Goal: Task Accomplishment & Management: Use online tool/utility

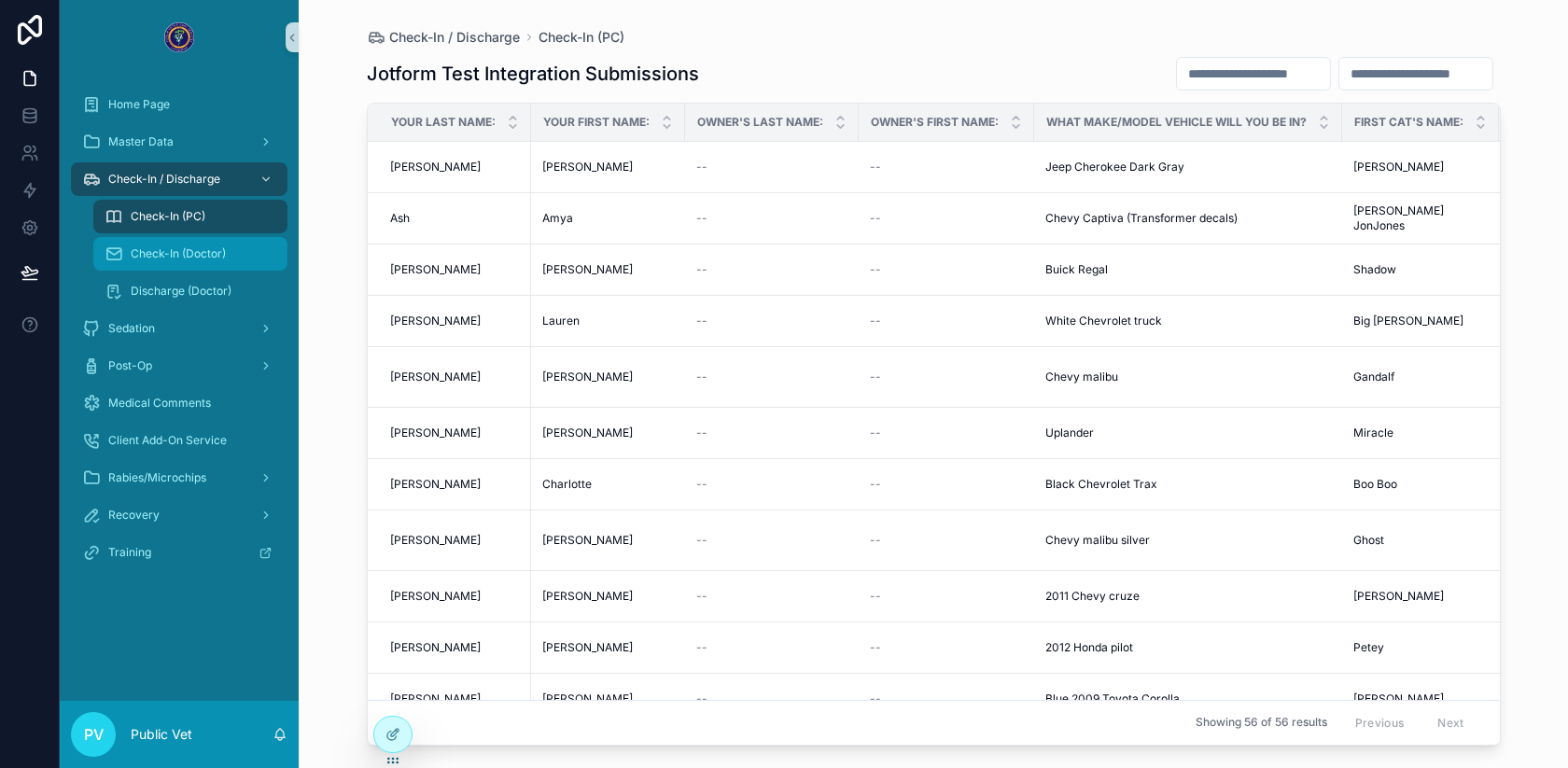
click at [193, 262] on div "Check-In (Doctor)" at bounding box center [190, 254] width 172 height 30
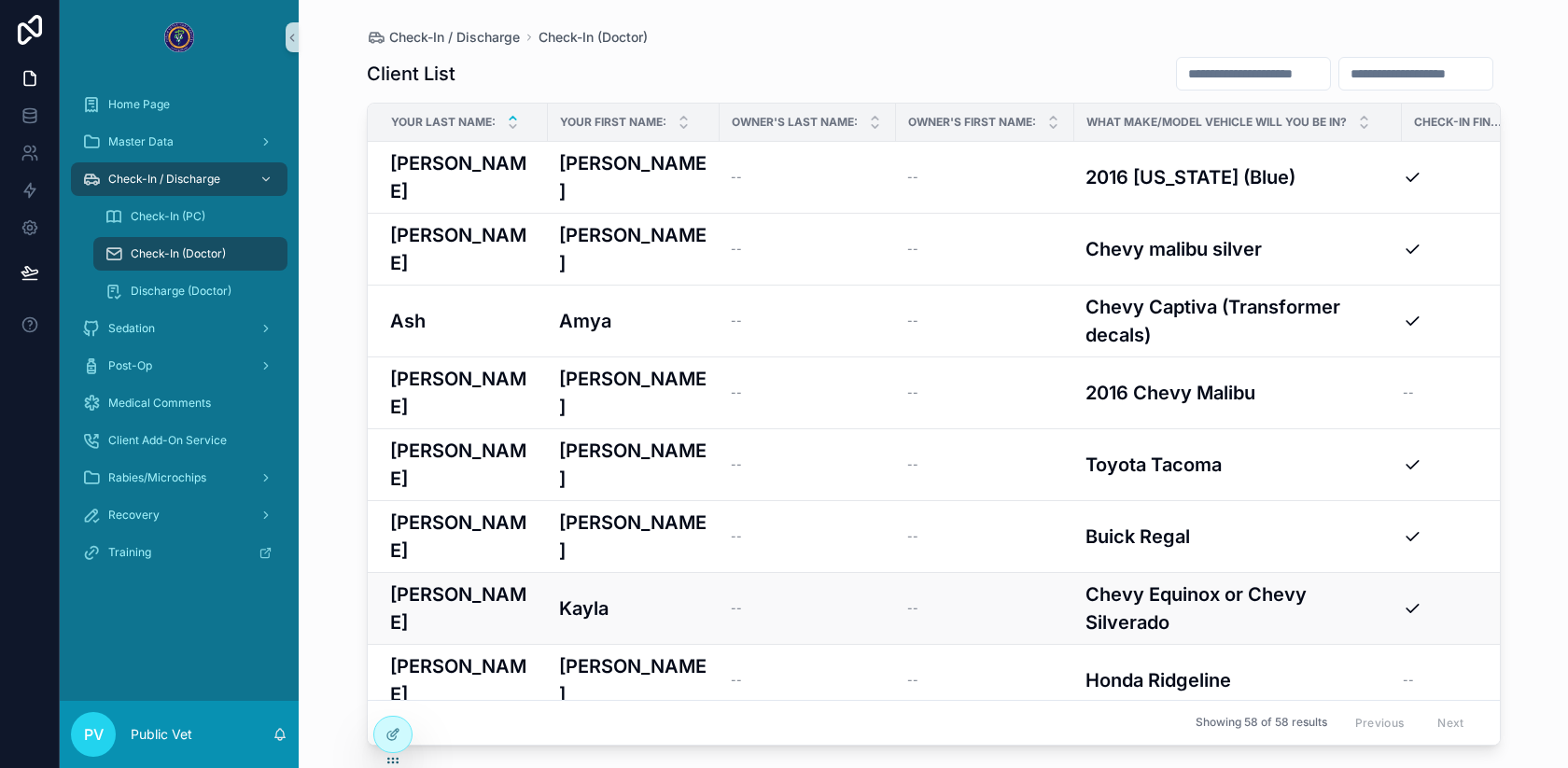
scroll to position [513, 0]
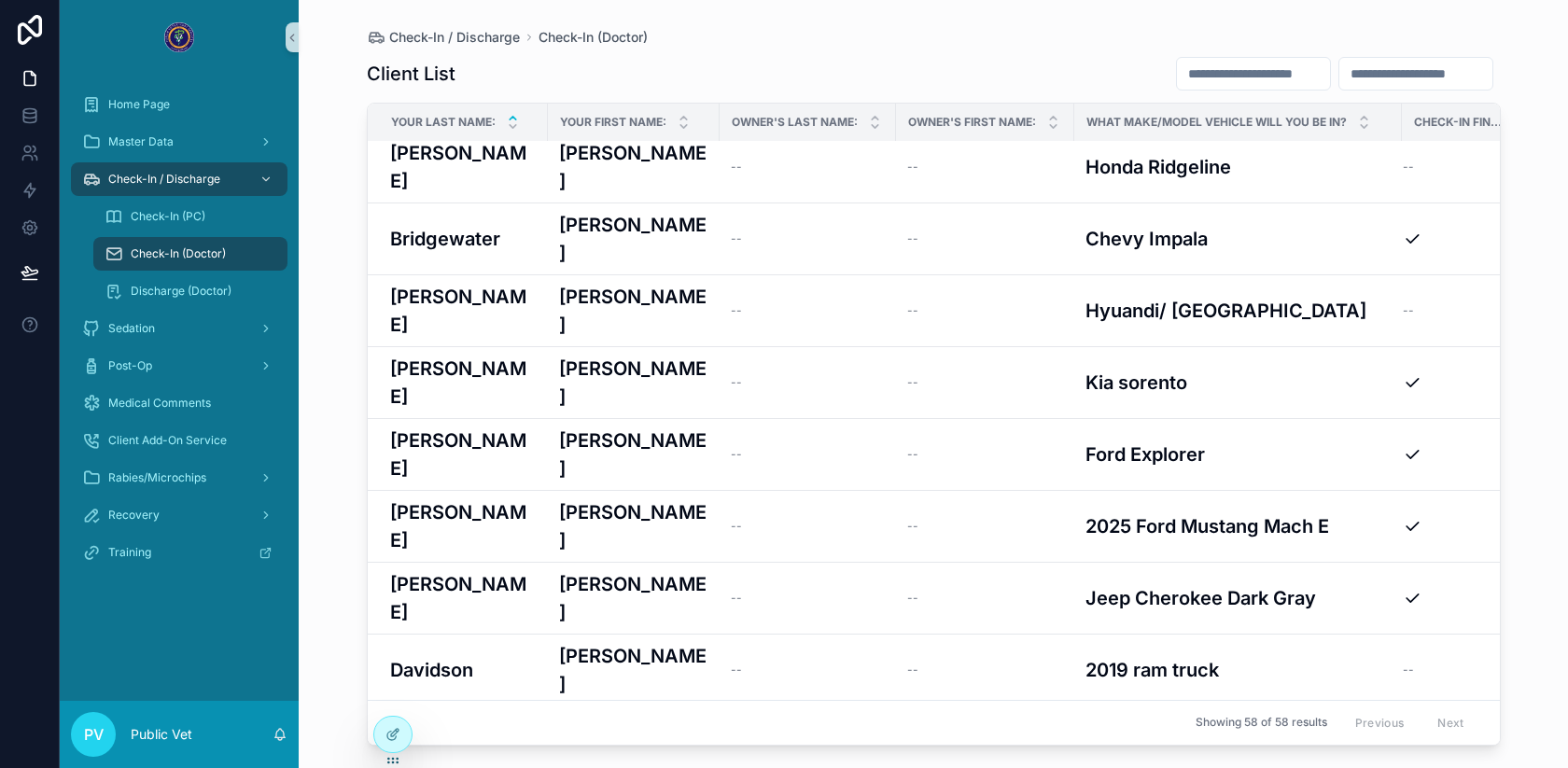
click at [645, 728] on div "[PERSON_NAME] [PERSON_NAME]" at bounding box center [634, 741] width 149 height 28
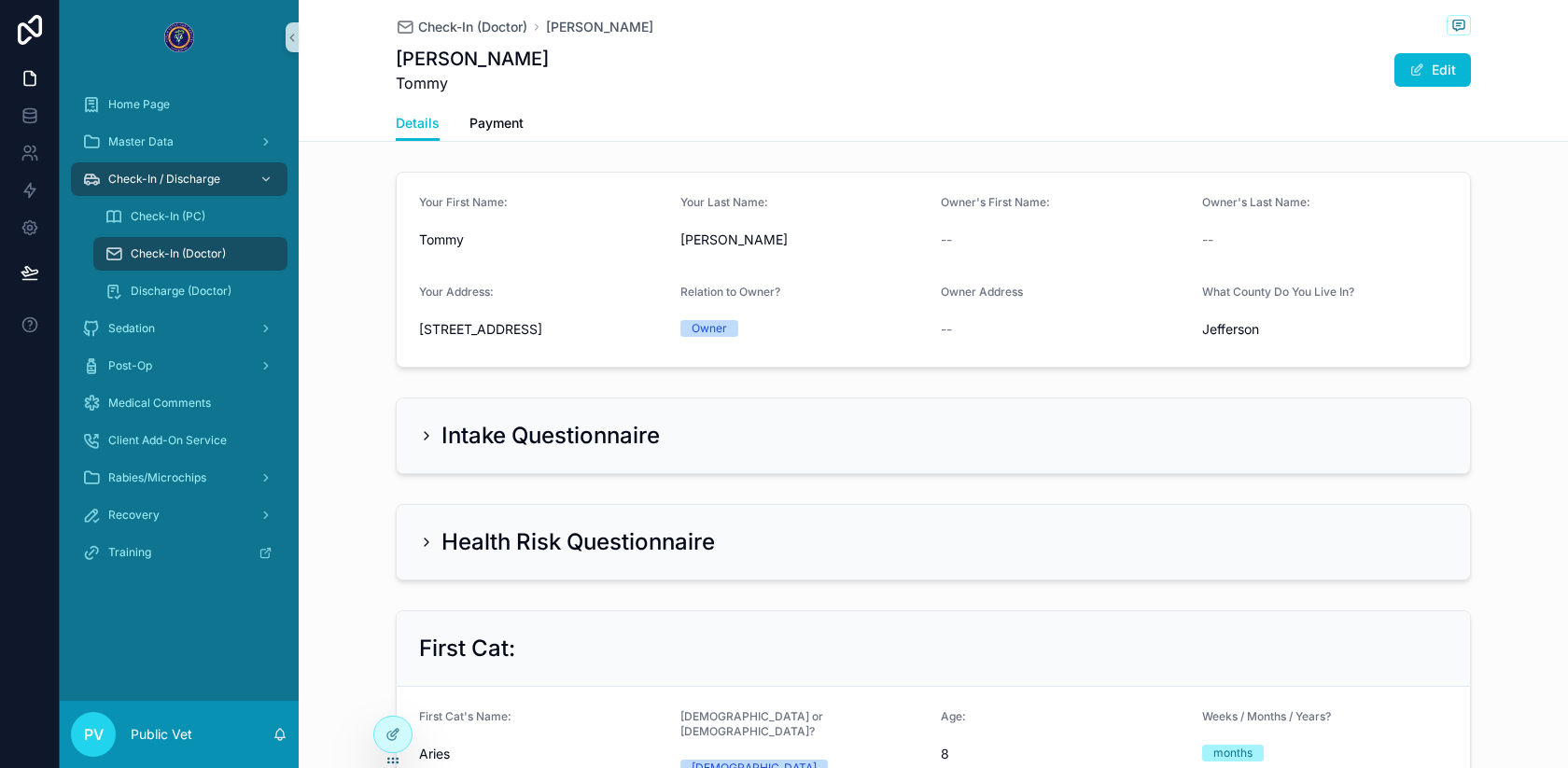
scroll to position [820, 0]
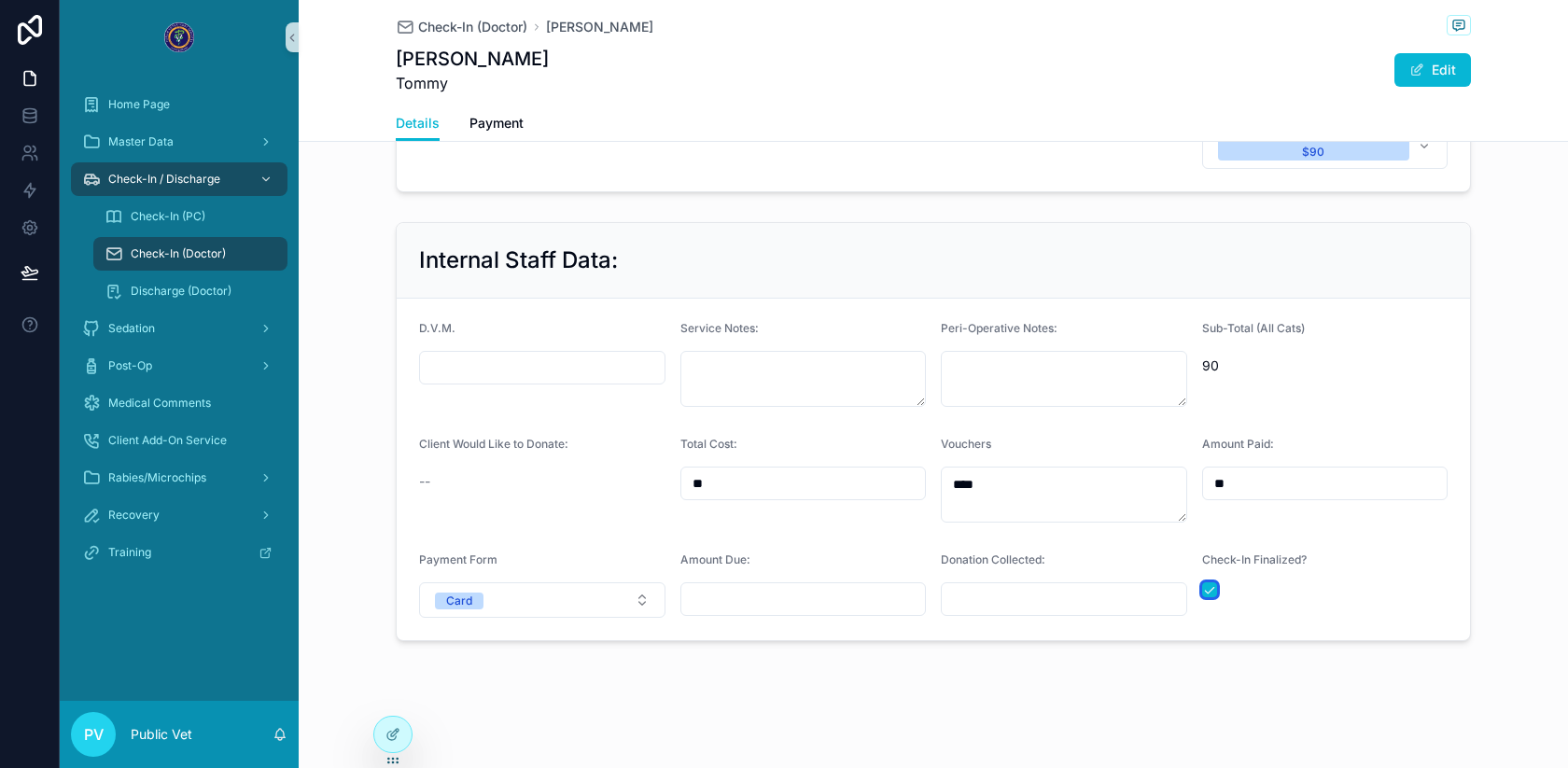
click at [1207, 596] on button "scrollable content" at bounding box center [1209, 589] width 15 height 15
click at [460, 31] on span "Check-In (Doctor)" at bounding box center [472, 27] width 109 height 19
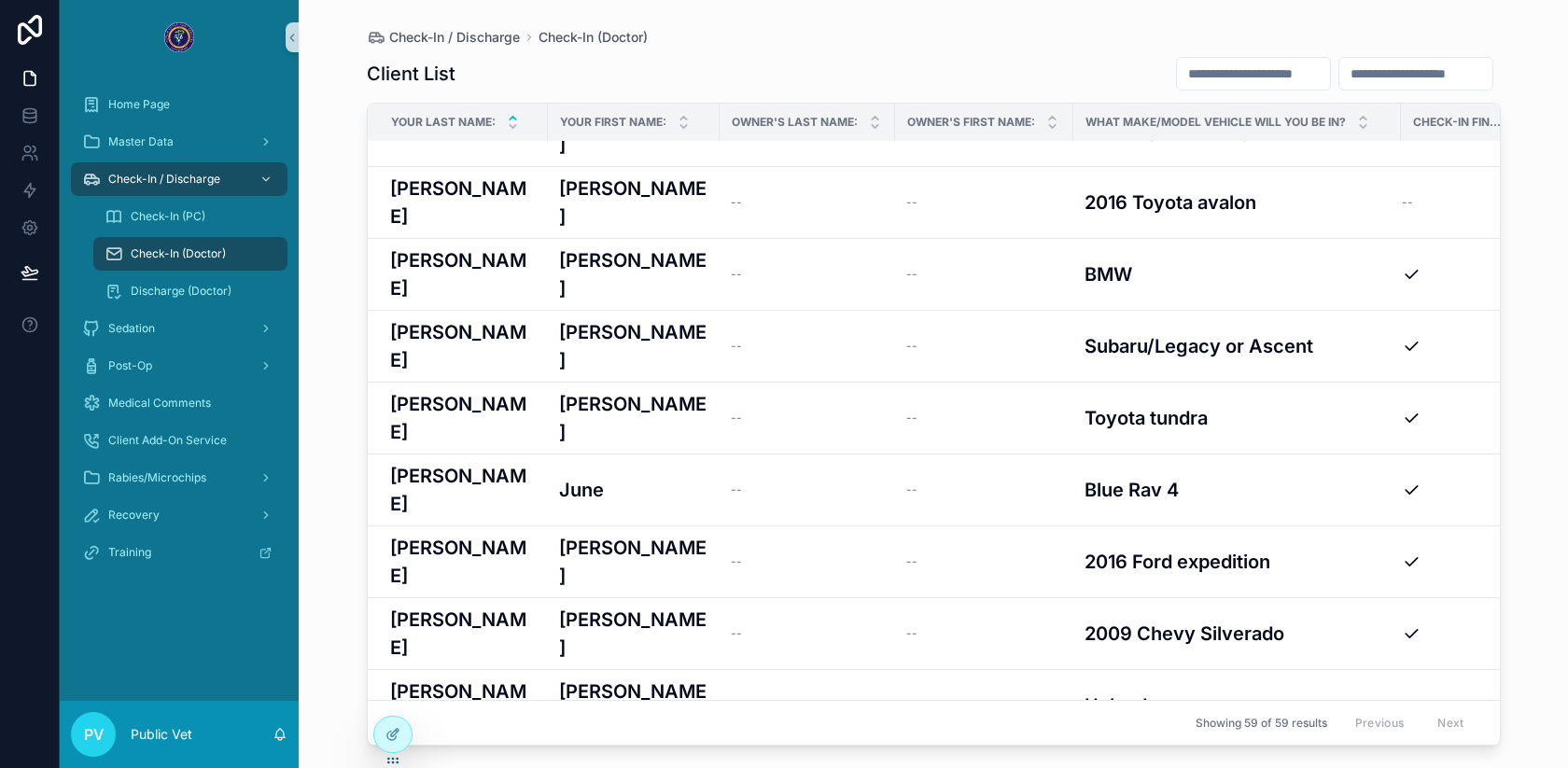
scroll to position [2142, 15]
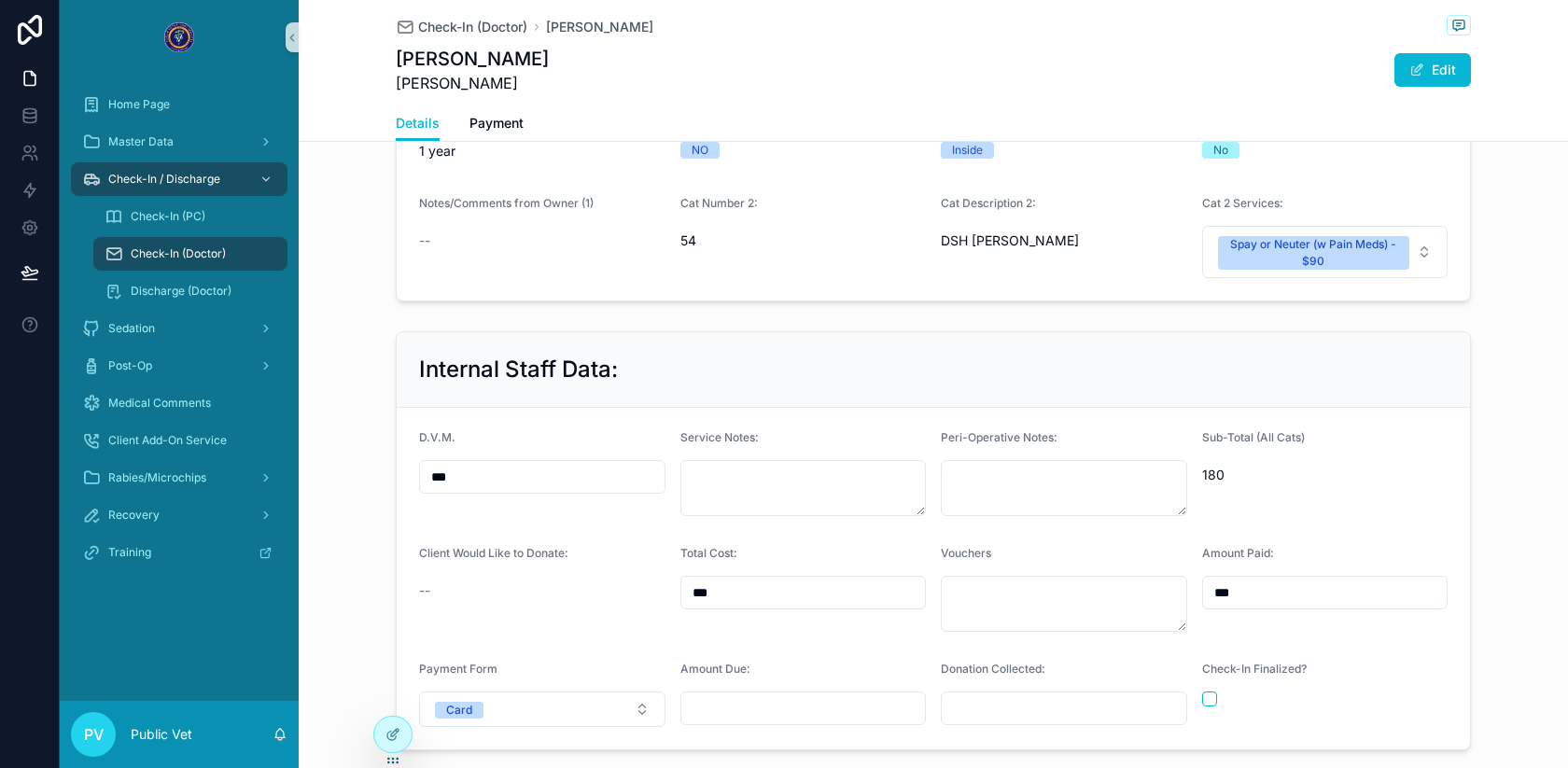
scroll to position [1234, 0]
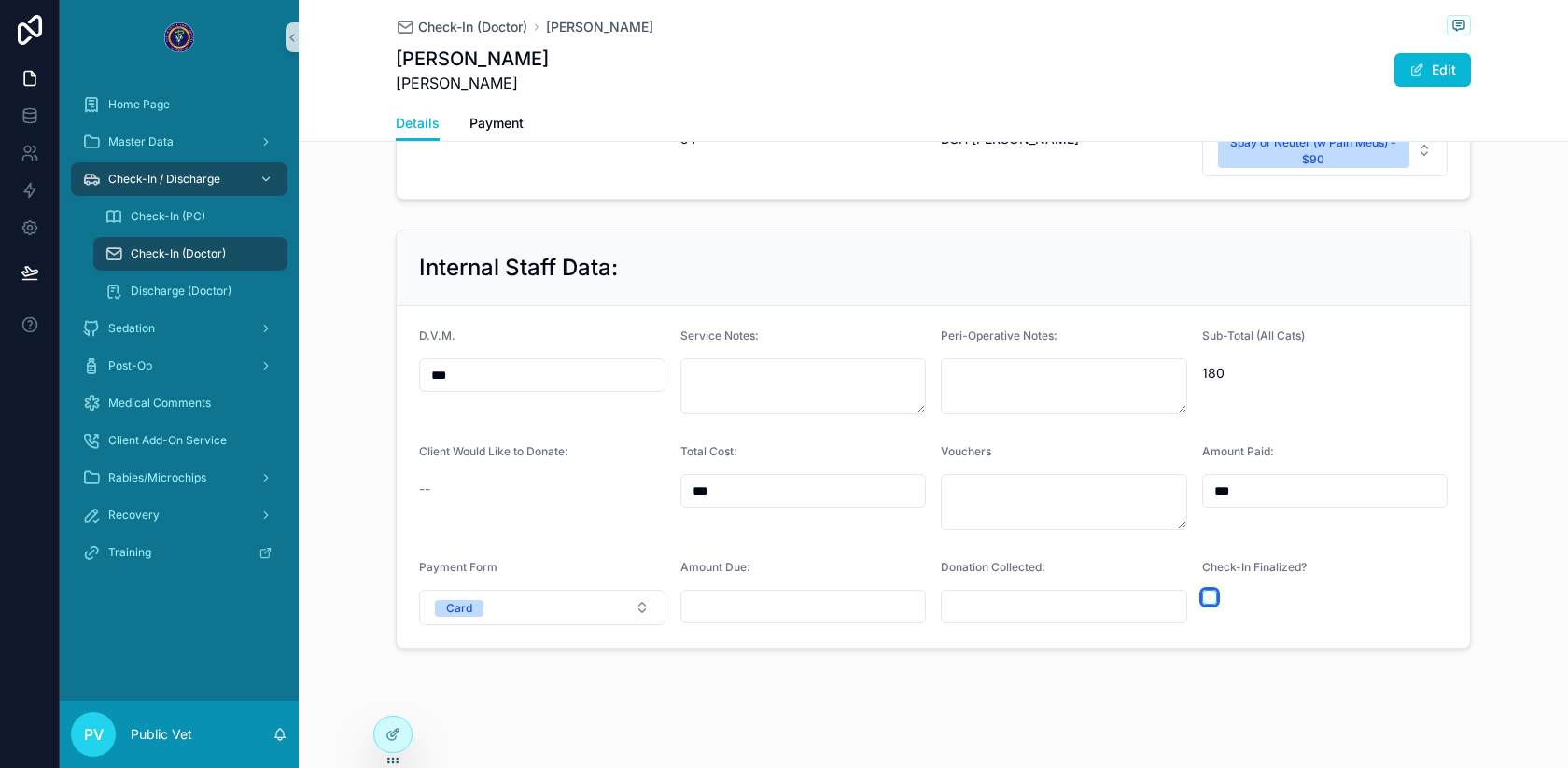
click at [1209, 594] on button "scrollable content" at bounding box center [1209, 597] width 15 height 15
click at [445, 30] on span "Check-In (Doctor)" at bounding box center [472, 27] width 109 height 19
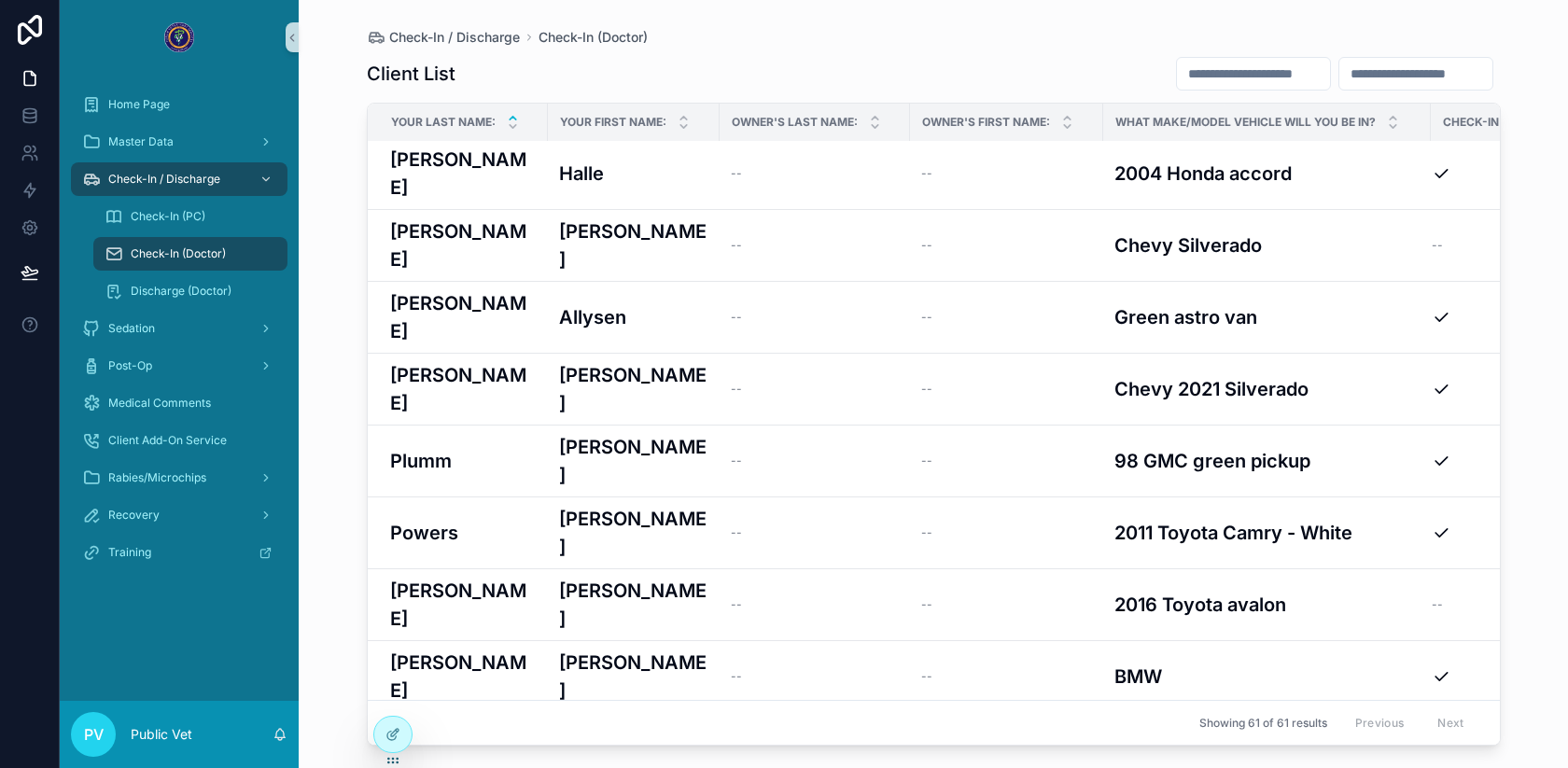
scroll to position [1893, 0]
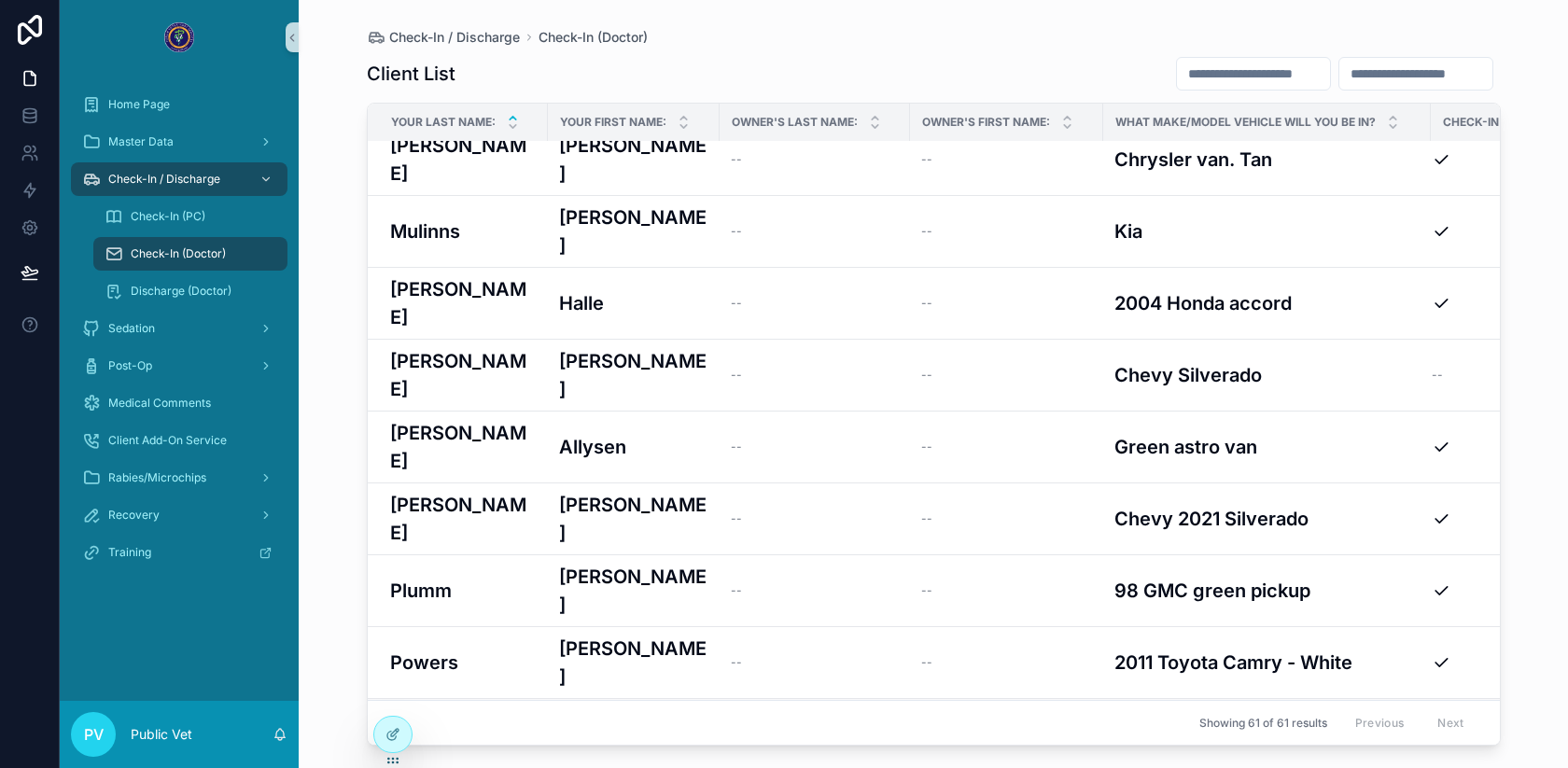
click at [631, 707] on div "[PERSON_NAME]" at bounding box center [634, 735] width 149 height 56
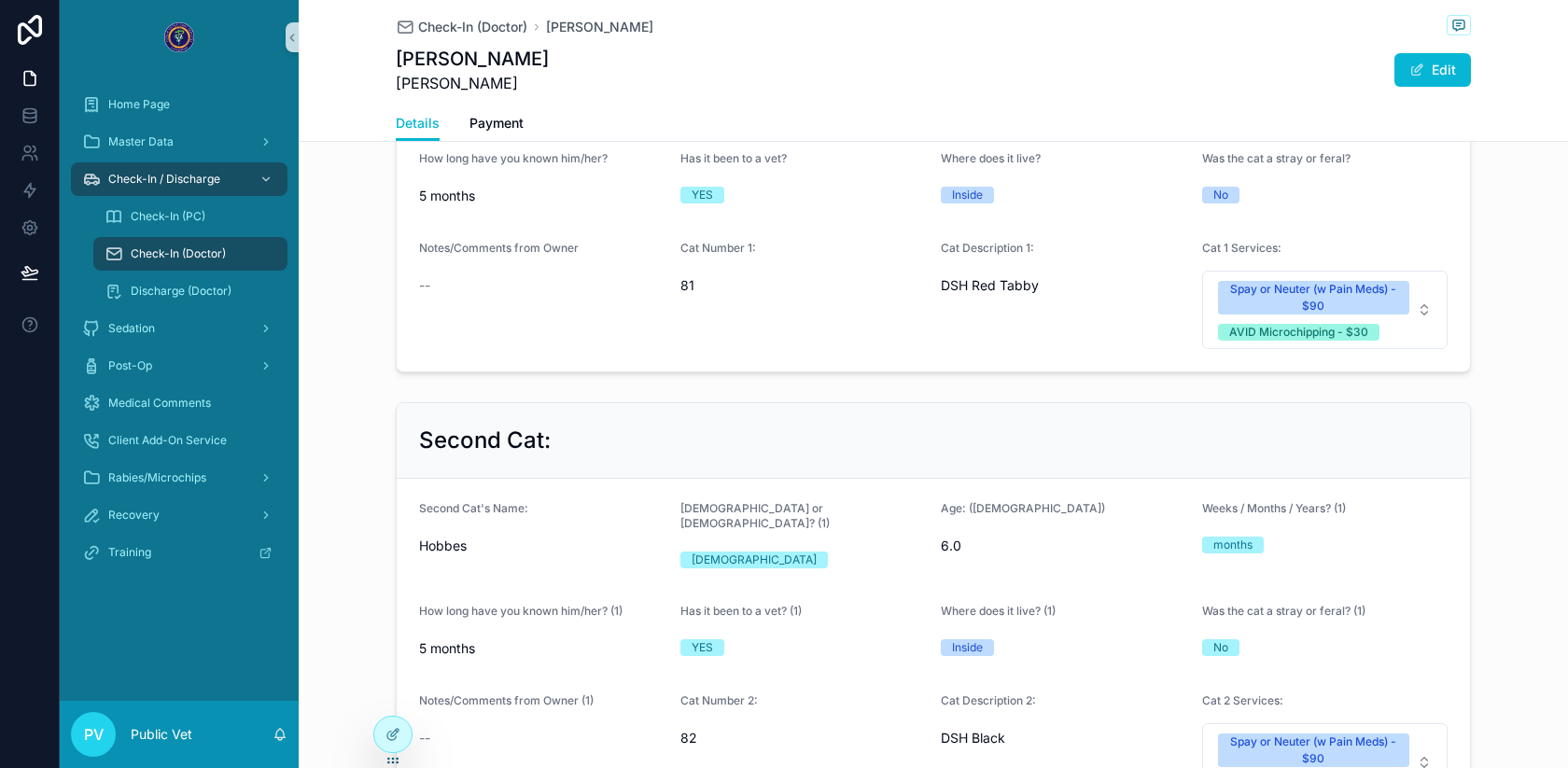
scroll to position [1286, 0]
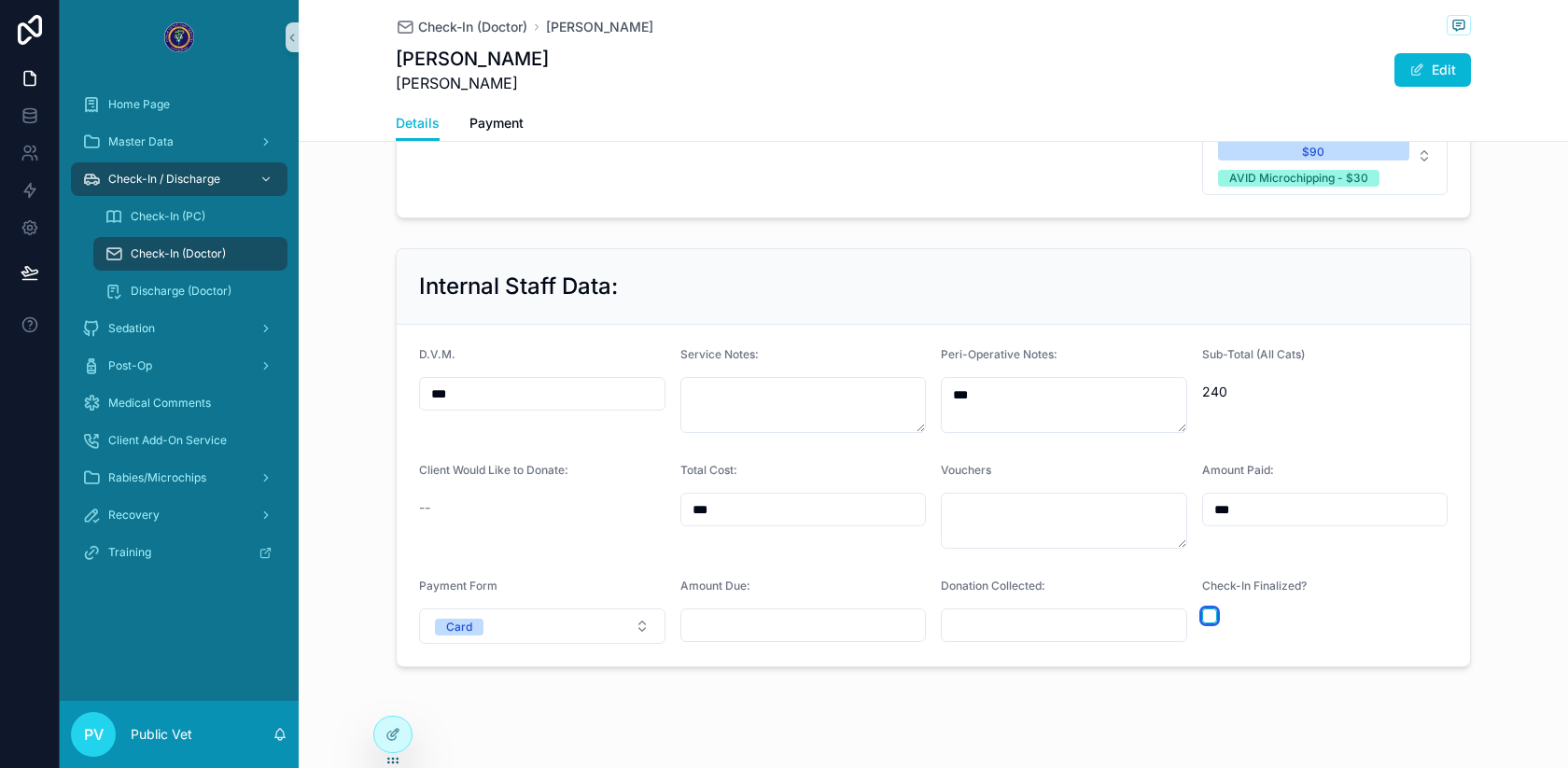
click at [1212, 609] on button "scrollable content" at bounding box center [1209, 616] width 15 height 15
click at [487, 29] on span "Check-In (Doctor)" at bounding box center [472, 27] width 109 height 19
